Goal: Understand process/instructions: Learn how to perform a task or action

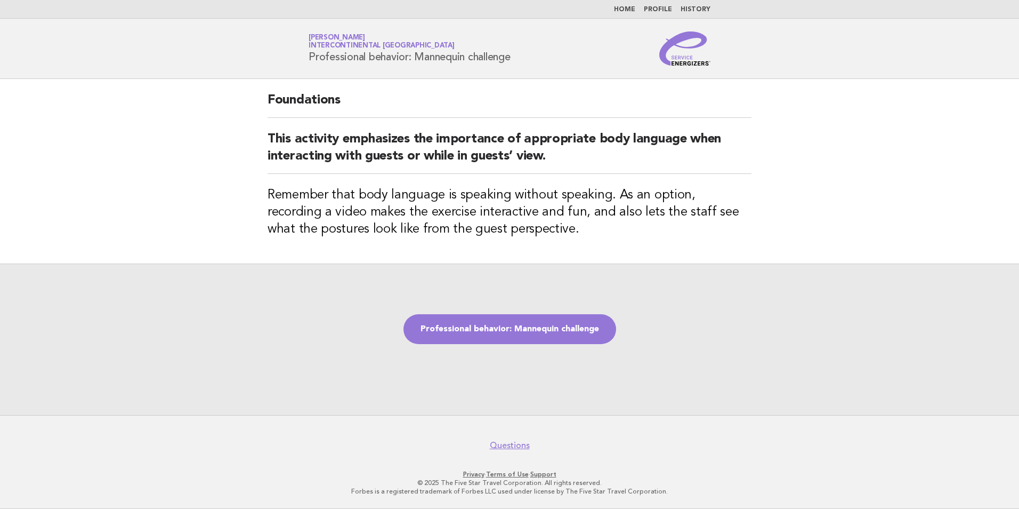
click at [596, 43] on div "Service Energizers Janice Lasangue InterContinental Doha Beach & Spa Profession…" at bounding box center [510, 48] width 432 height 34
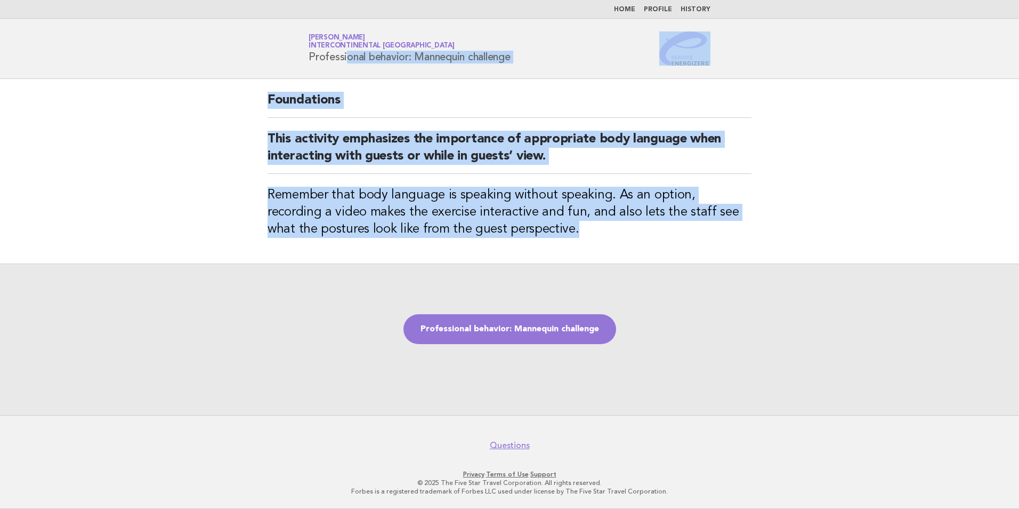
drag, startPoint x: 538, startPoint y: 236, endPoint x: 258, endPoint y: 69, distance: 325.5
click at [258, 69] on body "Home Profile History Service Energizers Janice Lasangue InterContinental Doha B…" at bounding box center [509, 254] width 1019 height 509
copy body "Professional behavior: Mannequin challenge Foundations This activity emphasizes…"
click at [524, 328] on link "Professional behavior: Mannequin challenge" at bounding box center [509, 329] width 213 height 30
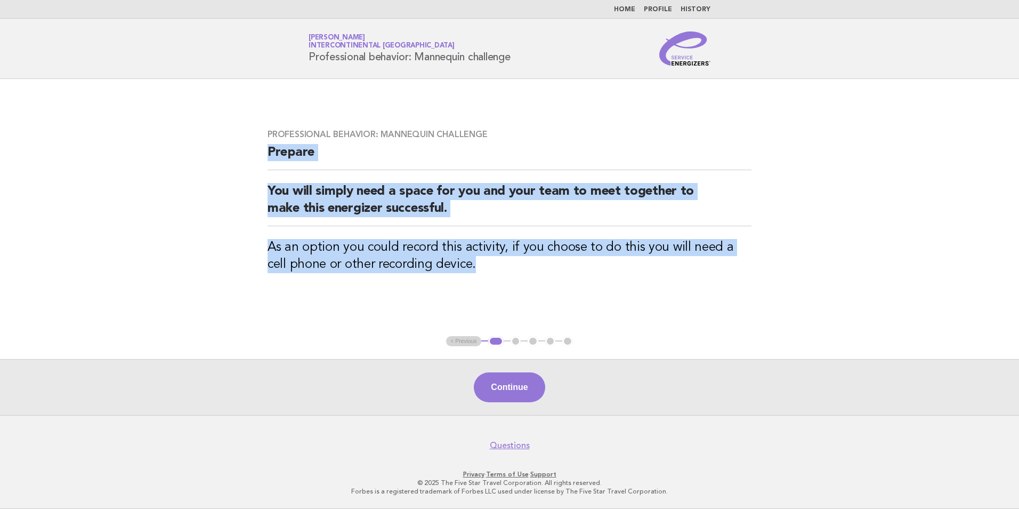
drag, startPoint x: 484, startPoint y: 291, endPoint x: 252, endPoint y: 153, distance: 270.3
click at [252, 153] on main "Professional behavior: Mannequin challenge Prepare You will simply need a space…" at bounding box center [509, 247] width 1019 height 336
copy div "Prepare You will simply need a space for you and your team to meet together to …"
click at [524, 390] on button "Continue" at bounding box center [509, 387] width 71 height 30
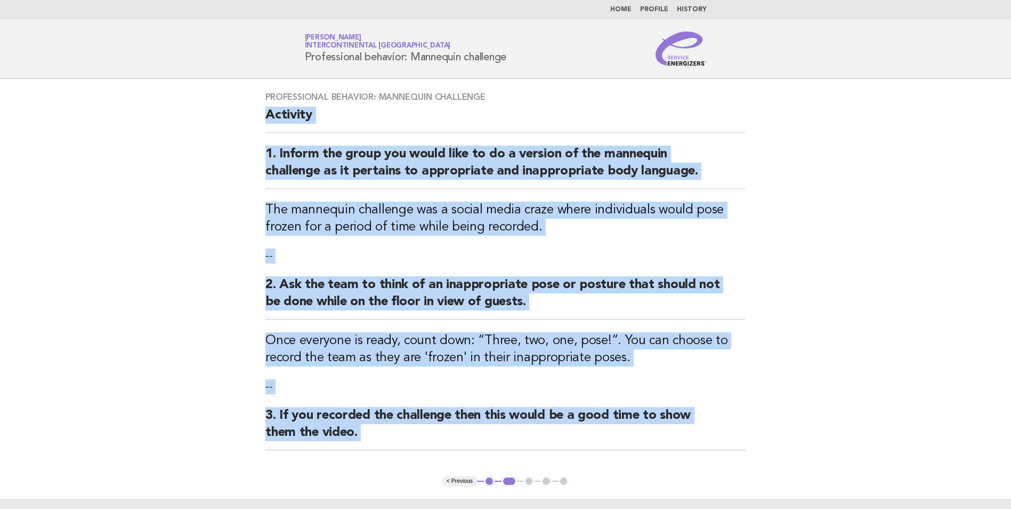
scroll to position [140, 0]
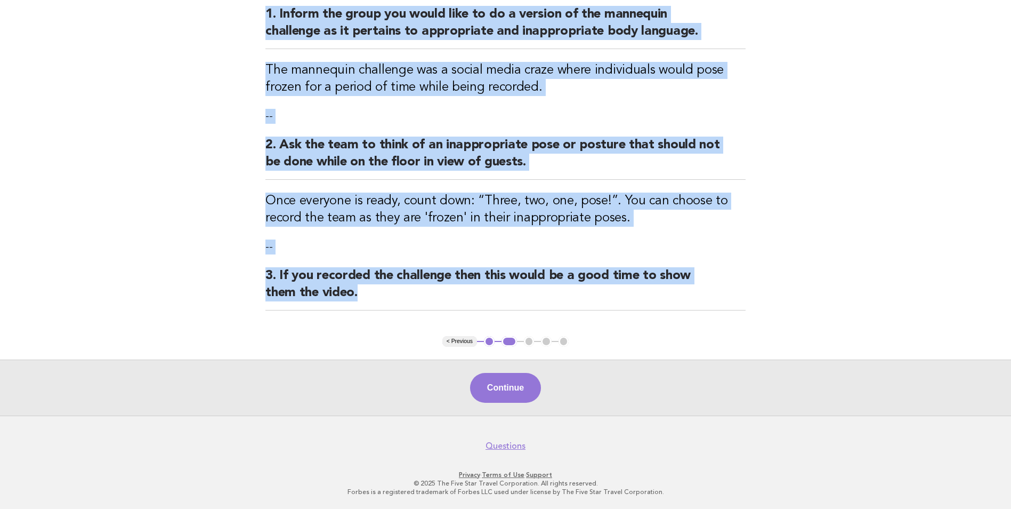
drag, startPoint x: 262, startPoint y: 114, endPoint x: 665, endPoint y: 339, distance: 461.5
click at [665, 339] on main "Professional behavior: Mannequin challenge Activity 1. Inform the group you wou…" at bounding box center [505, 177] width 1011 height 476
copy div "Activity 1. Inform the group you would like to do a version of the mannequin ch…"
click at [519, 388] on button "Continue" at bounding box center [505, 388] width 71 height 30
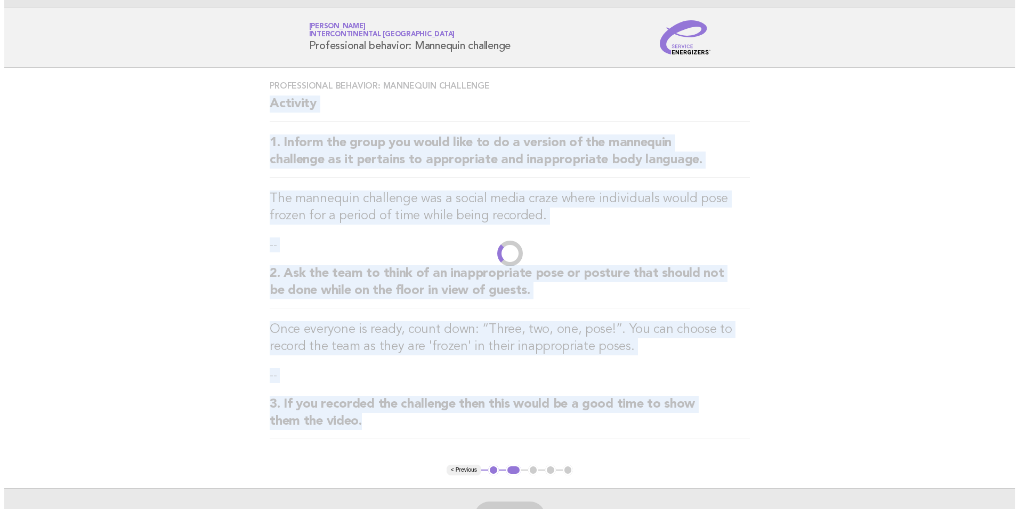
scroll to position [0, 0]
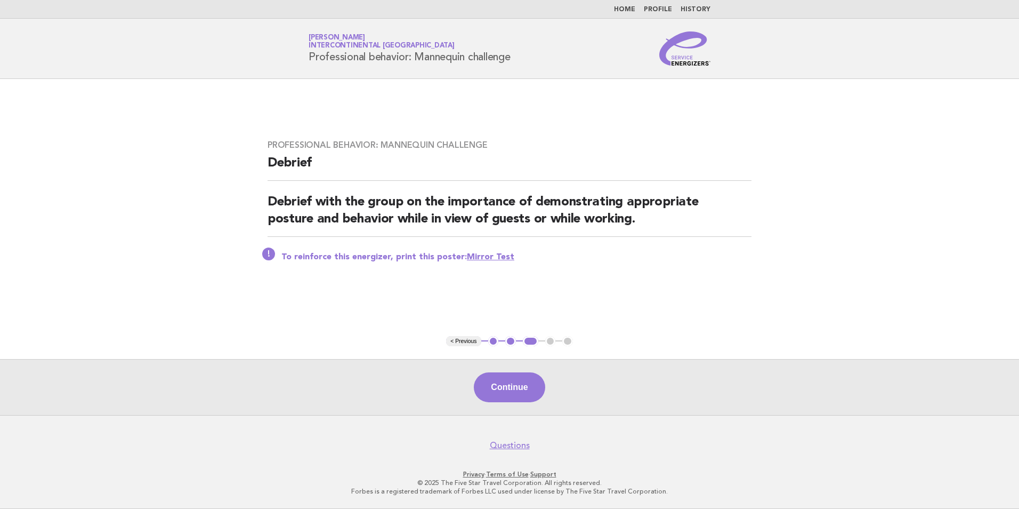
click at [489, 256] on link "Mirror Test" at bounding box center [490, 257] width 47 height 9
click at [488, 254] on link "Mirror Test" at bounding box center [490, 257] width 47 height 9
click at [510, 388] on button "Continue" at bounding box center [509, 387] width 71 height 30
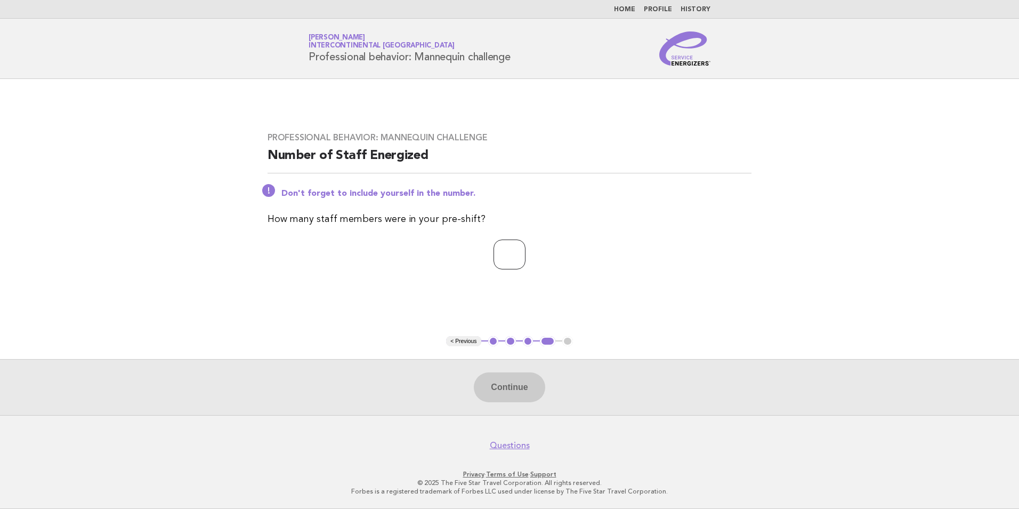
click at [516, 256] on input "number" at bounding box center [510, 254] width 32 height 30
type input "**"
click at [529, 381] on button "Continue" at bounding box center [509, 387] width 71 height 30
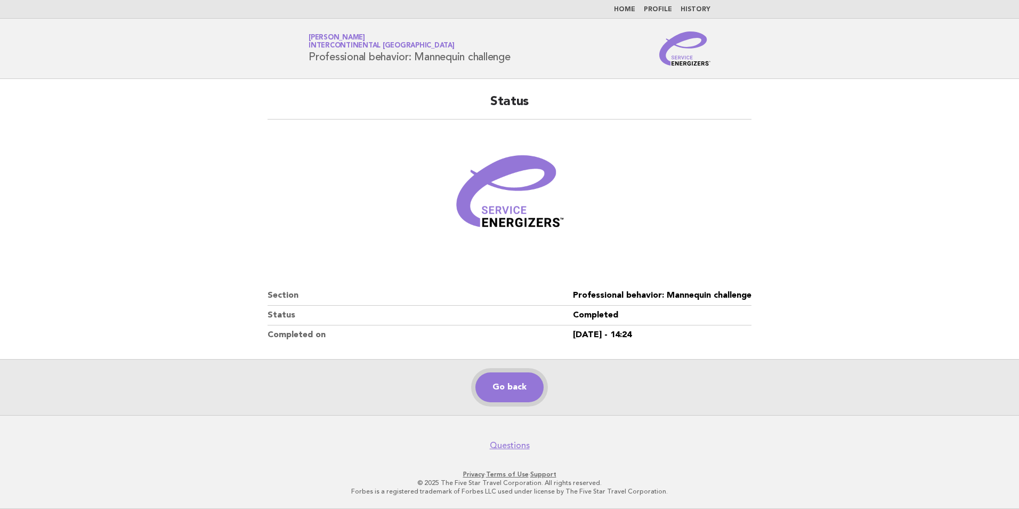
click at [510, 390] on link "Go back" at bounding box center [509, 387] width 68 height 30
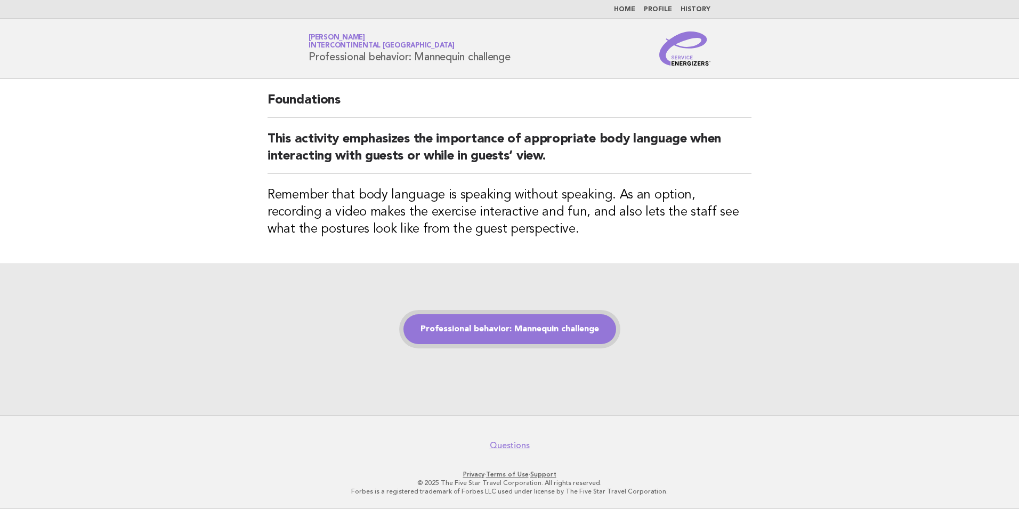
click at [529, 329] on link "Professional behavior: Mannequin challenge" at bounding box center [509, 329] width 213 height 30
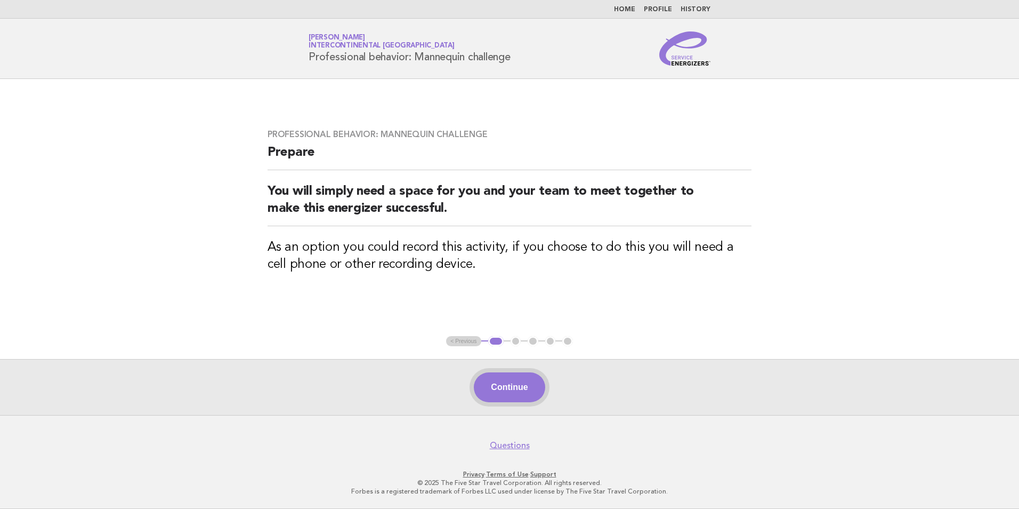
click at [515, 383] on button "Continue" at bounding box center [509, 387] width 71 height 30
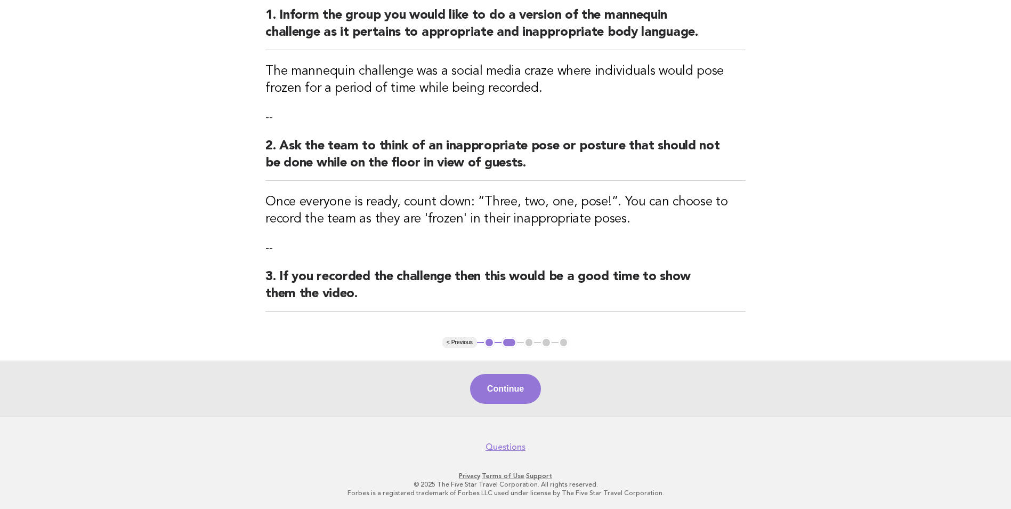
scroll to position [140, 0]
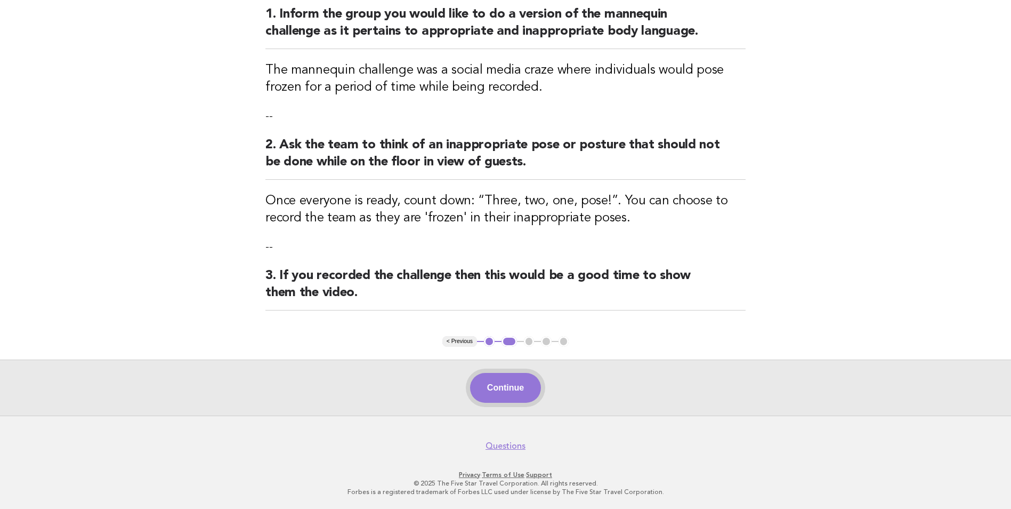
click at [502, 388] on button "Continue" at bounding box center [505, 388] width 71 height 30
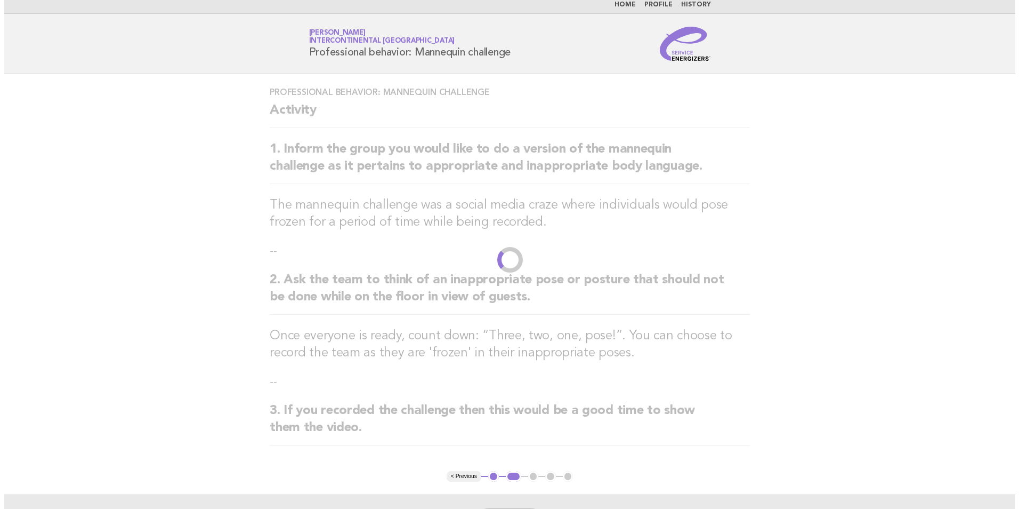
scroll to position [0, 0]
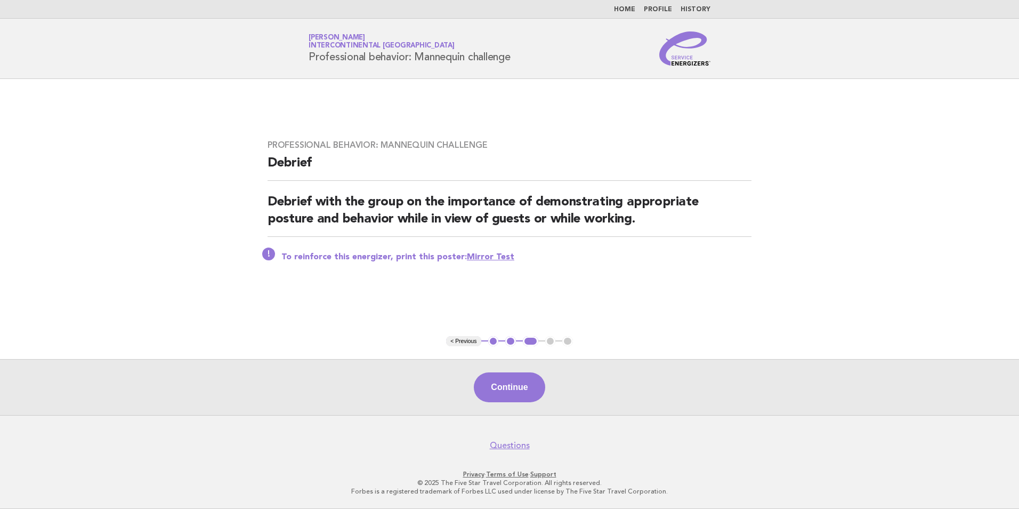
click at [630, 8] on link "Home" at bounding box center [624, 9] width 21 height 6
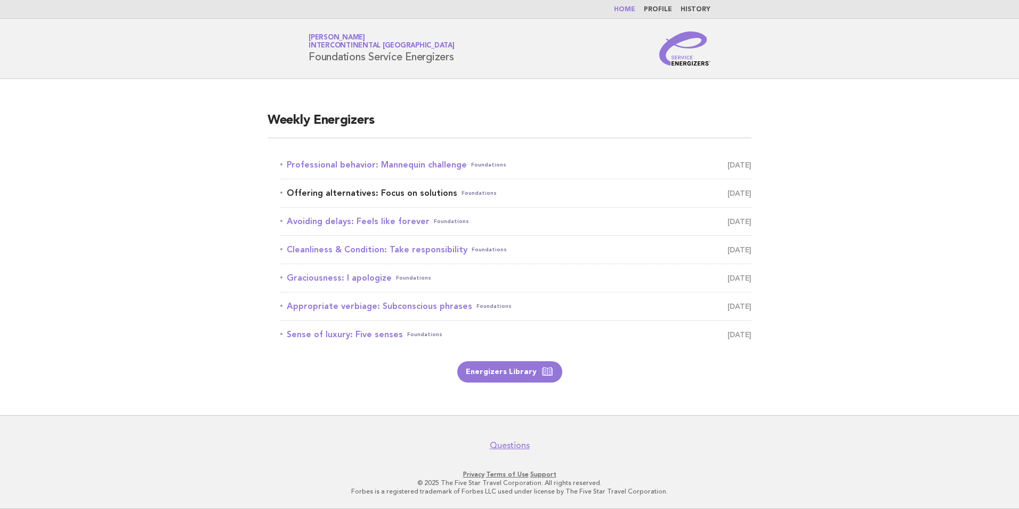
click at [380, 196] on link "Offering alternatives: Focus on solutions Foundations [DATE]" at bounding box center [515, 192] width 471 height 15
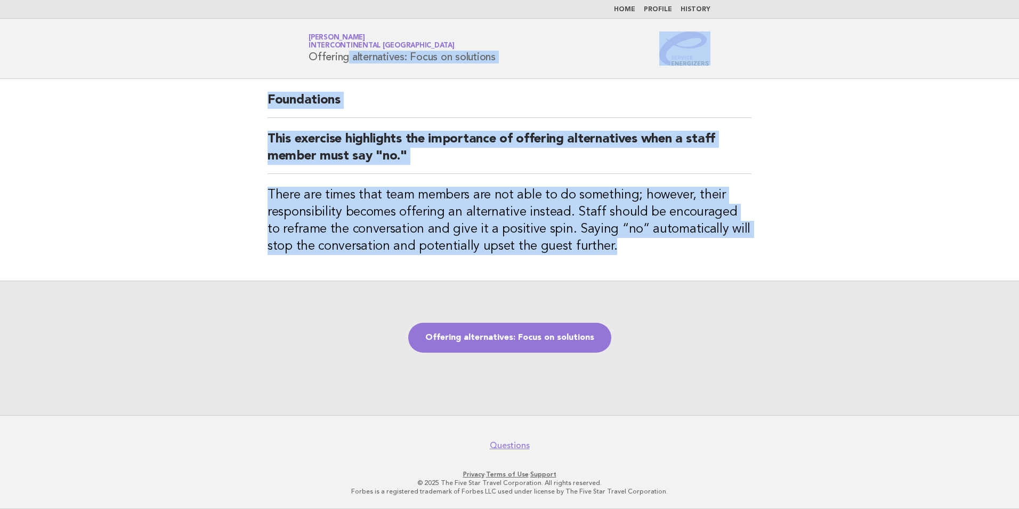
drag, startPoint x: 605, startPoint y: 263, endPoint x: 298, endPoint y: 60, distance: 368.1
click at [298, 60] on body "Home Profile History Service Energizers [PERSON_NAME] InterContinental [GEOGRAP…" at bounding box center [509, 254] width 1019 height 509
copy body "Offering alternatives: Focus on solutions Foundations This exercise highlights …"
click at [538, 335] on link "Offering alternatives: Focus on solutions" at bounding box center [509, 337] width 203 height 30
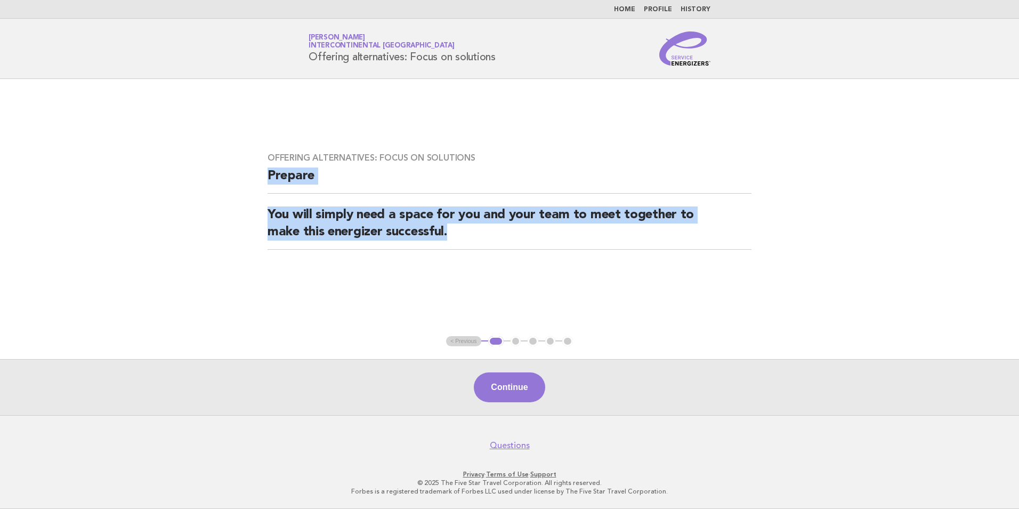
drag, startPoint x: 487, startPoint y: 249, endPoint x: 234, endPoint y: 169, distance: 265.7
click at [234, 169] on main "Offering alternatives: Focus on solutions Prepare You will simply need a space …" at bounding box center [509, 247] width 1019 height 336
copy div "Prepare You will simply need a space for you and your team to meet together to …"
click at [515, 386] on button "Continue" at bounding box center [509, 387] width 71 height 30
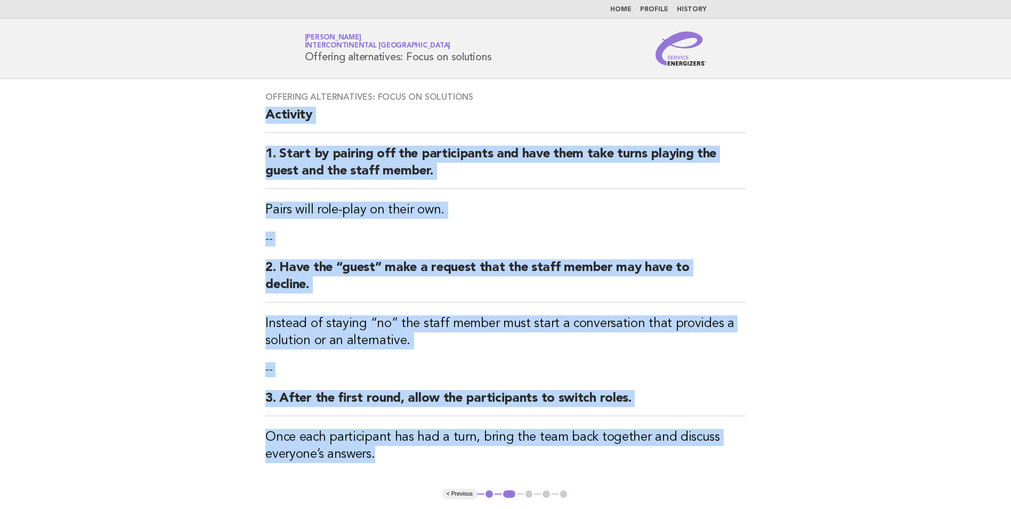
drag, startPoint x: 264, startPoint y: 112, endPoint x: 537, endPoint y: 485, distance: 461.8
click at [537, 485] on div "Offering alternatives: Focus on solutions Activity 1. Start by pairing off the …" at bounding box center [506, 283] width 506 height 409
copy div "Activity 1. Start by pairing off the participants and have them take turns play…"
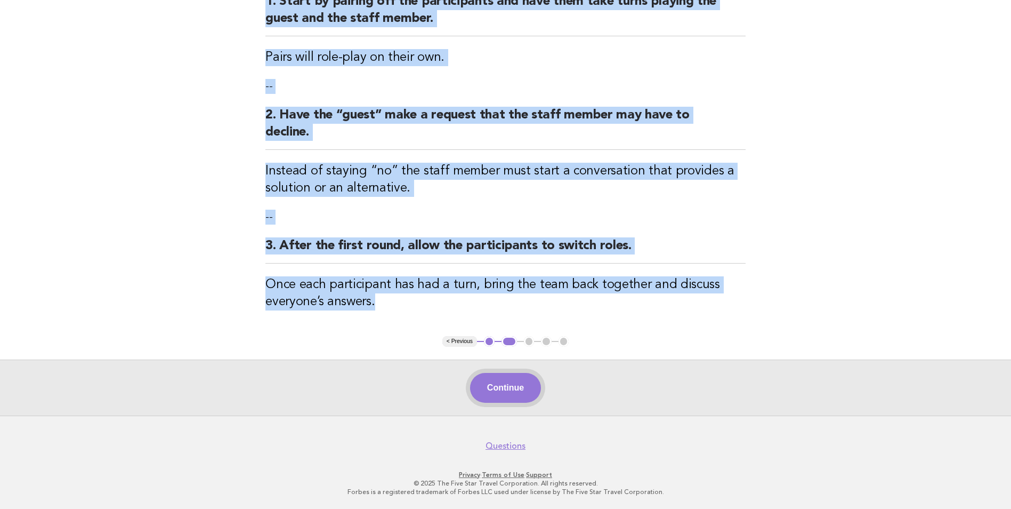
click at [515, 387] on button "Continue" at bounding box center [505, 388] width 71 height 30
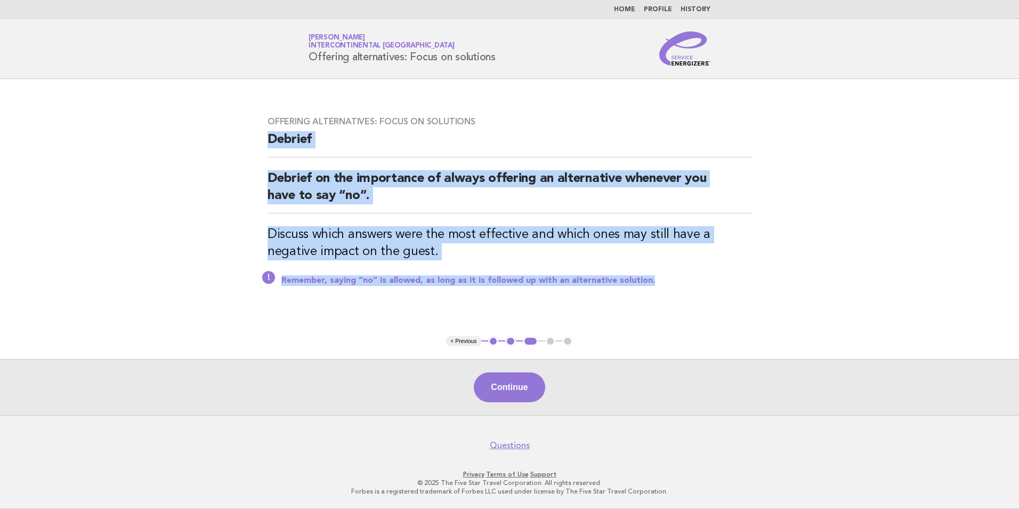
drag, startPoint x: 671, startPoint y: 287, endPoint x: 269, endPoint y: 145, distance: 426.2
click at [269, 145] on div "Offering alternatives: Focus on solutions Debrief Debrief on the importance of …" at bounding box center [510, 207] width 510 height 208
copy div "Debrief Debrief on the importance of always offering an alternative whenever yo…"
click at [513, 390] on button "Continue" at bounding box center [509, 387] width 71 height 30
